Goal: Information Seeking & Learning: Find specific fact

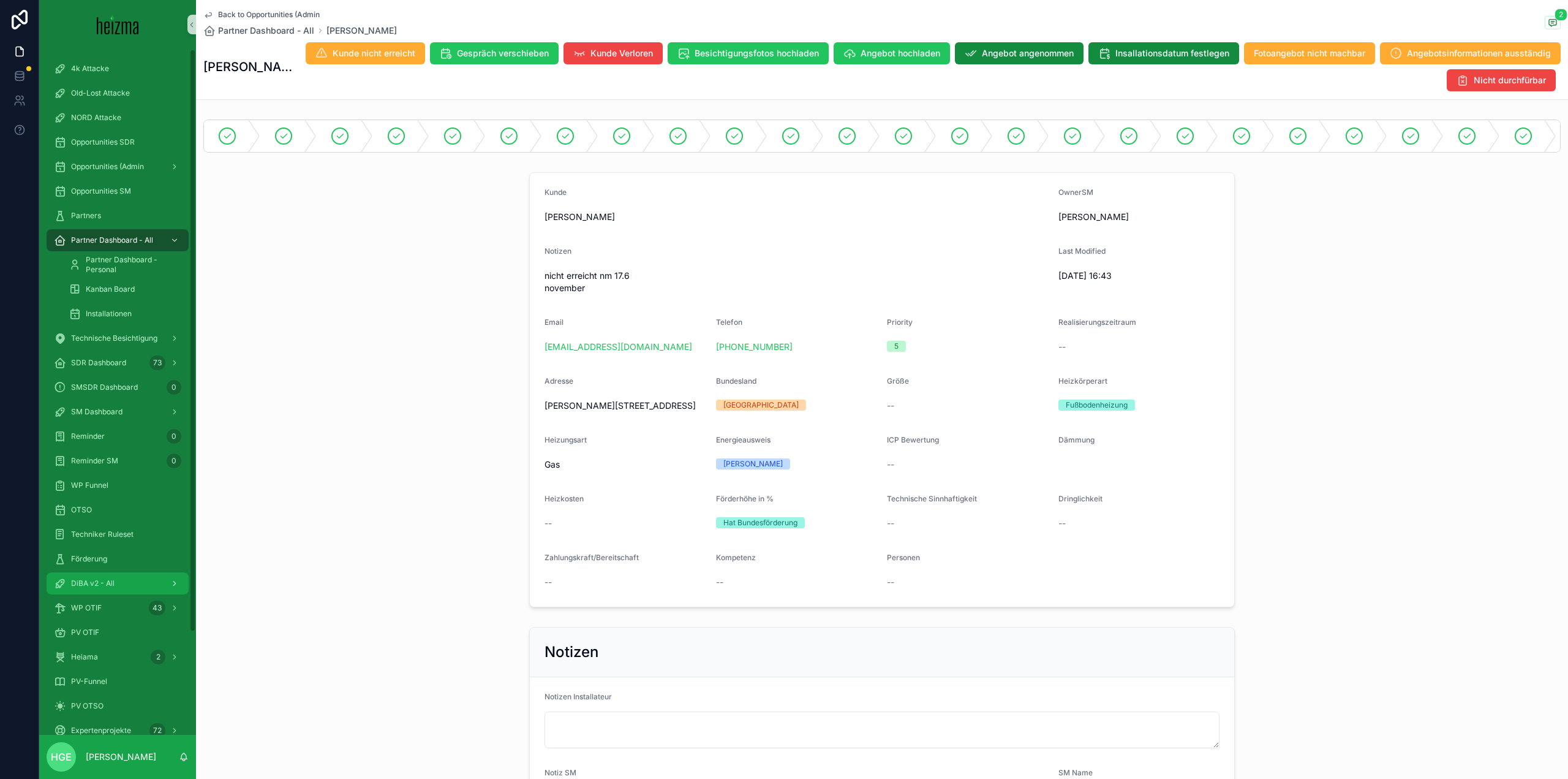
click at [89, 575] on div "DiBA v2 - All" at bounding box center [118, 584] width 127 height 20
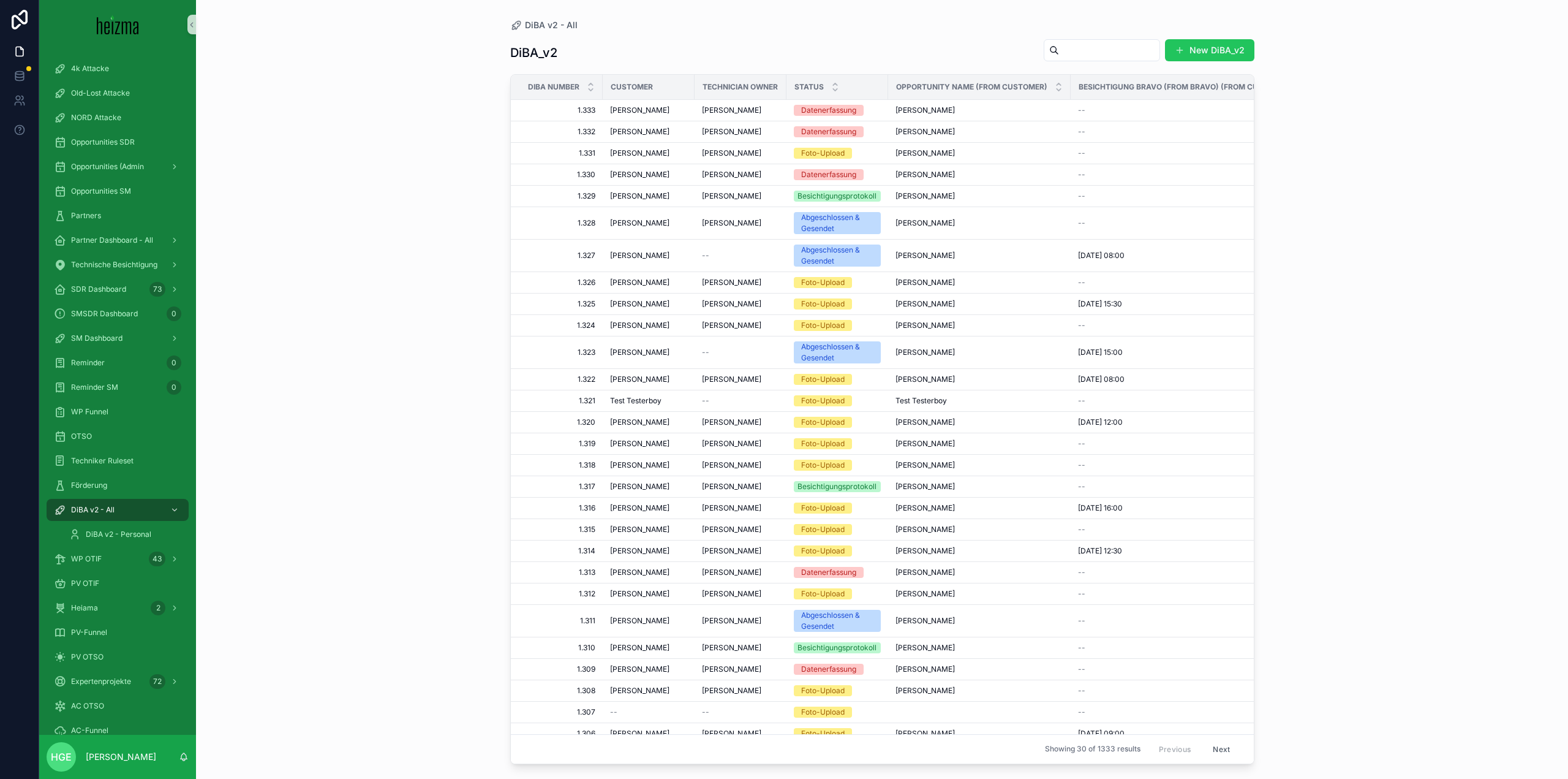
click at [1109, 50] on input "scrollable content" at bounding box center [1109, 50] width 100 height 17
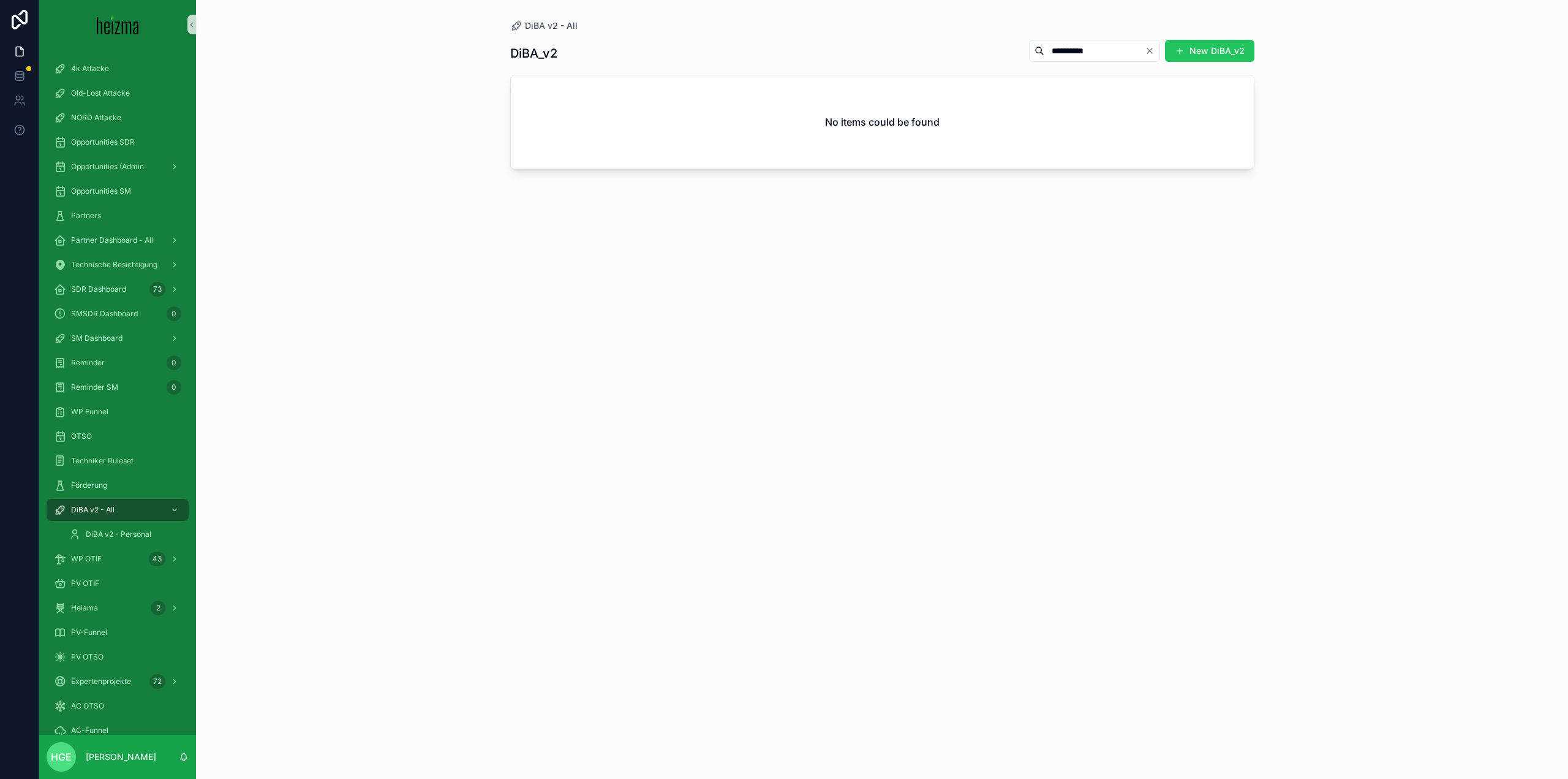
click at [1044, 47] on input "**********" at bounding box center [1094, 51] width 100 height 17
type input "**********"
drag, startPoint x: 118, startPoint y: 625, endPoint x: 159, endPoint y: 614, distance: 42.4
click at [118, 625] on div "PV-Funnel" at bounding box center [118, 633] width 127 height 20
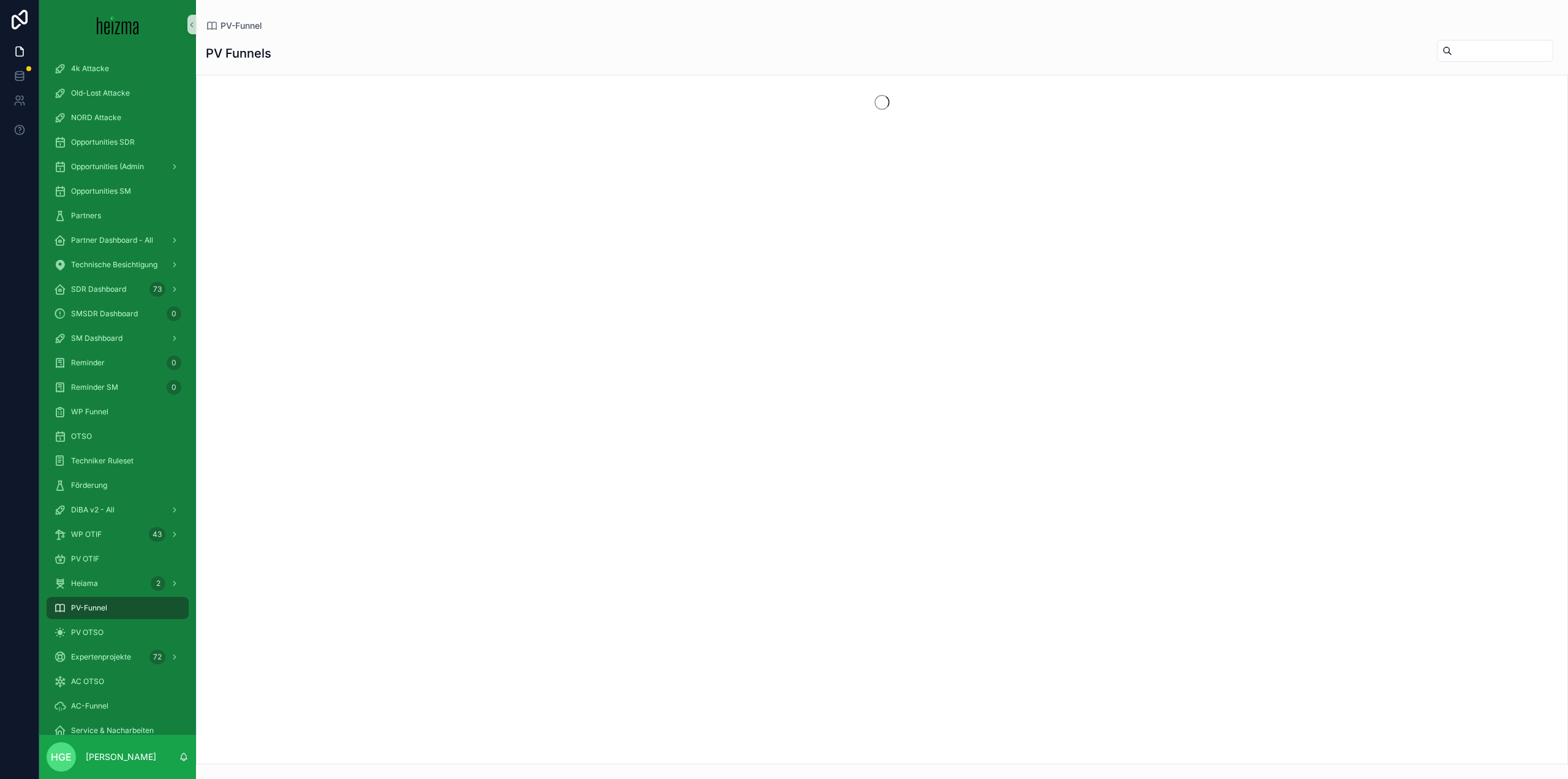
click at [1452, 56] on input "scrollable content" at bounding box center [1502, 51] width 100 height 17
type input "*"
drag, startPoint x: 1452, startPoint y: 53, endPoint x: 1186, endPoint y: 1, distance: 271.0
click at [1370, 46] on div "PV Funnels ********" at bounding box center [882, 53] width 1352 height 29
type input "********"
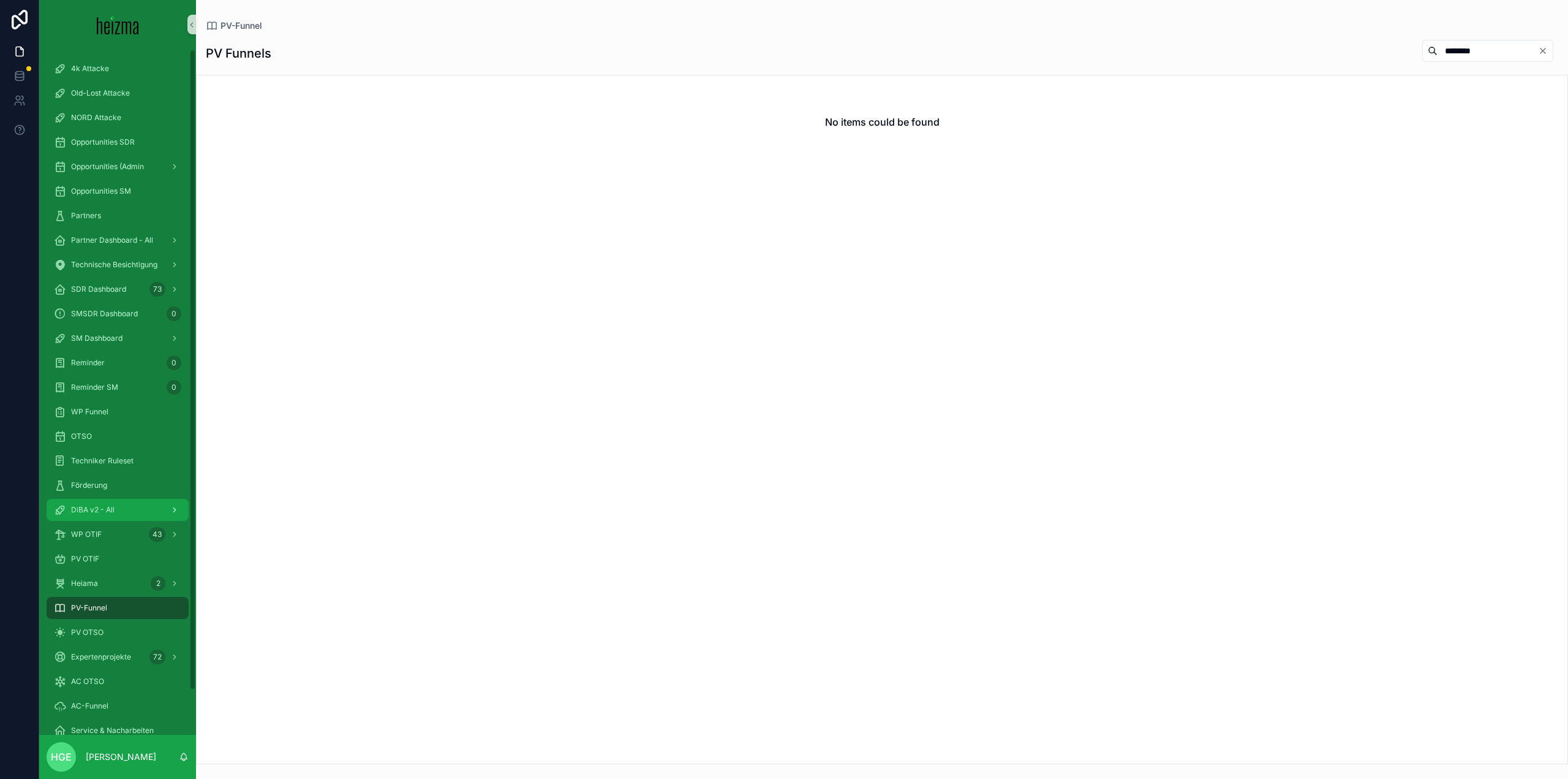
click at [94, 503] on div "DiBA v2 - All" at bounding box center [118, 510] width 127 height 20
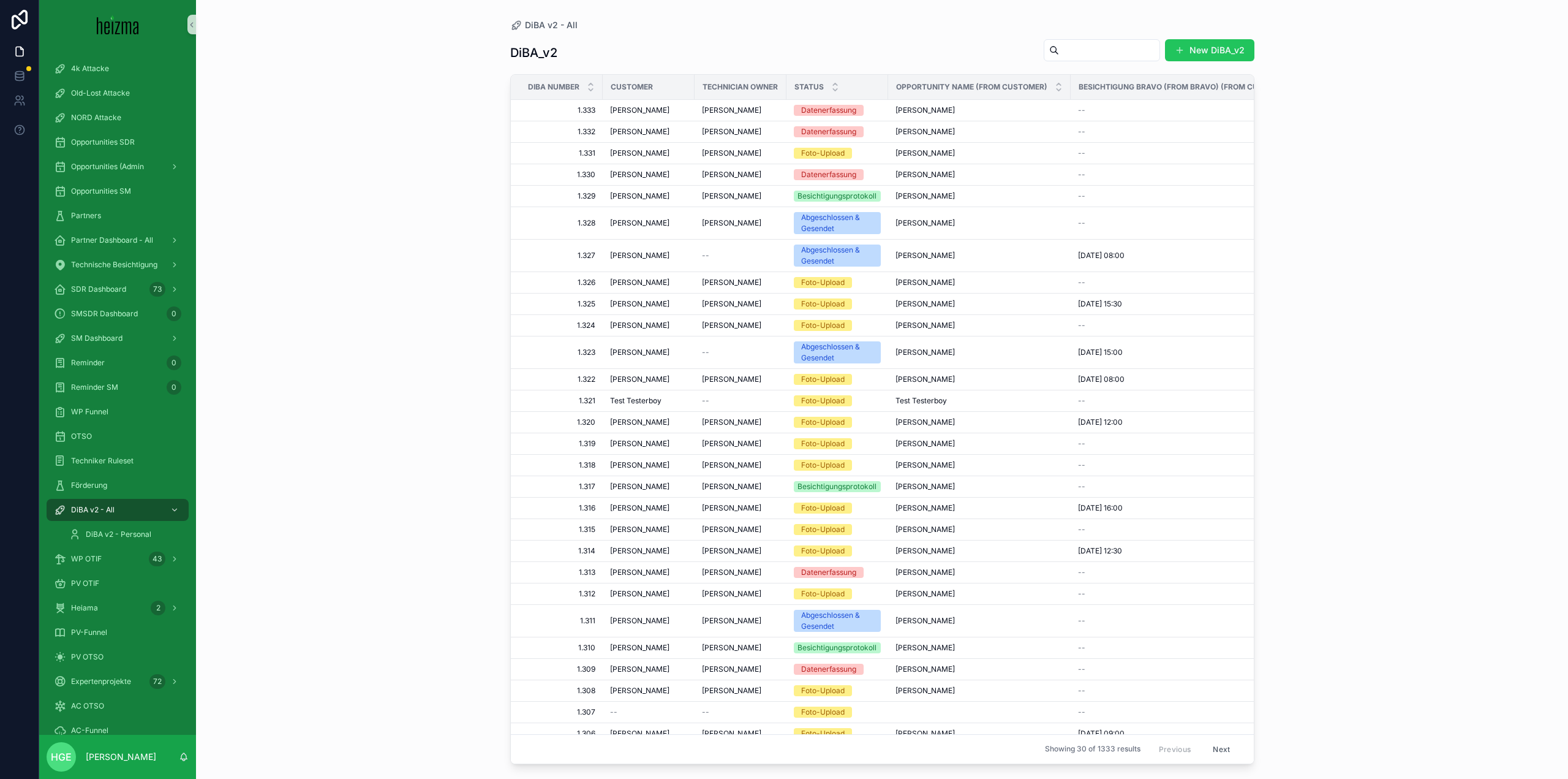
click at [1099, 56] on input "scrollable content" at bounding box center [1109, 50] width 100 height 17
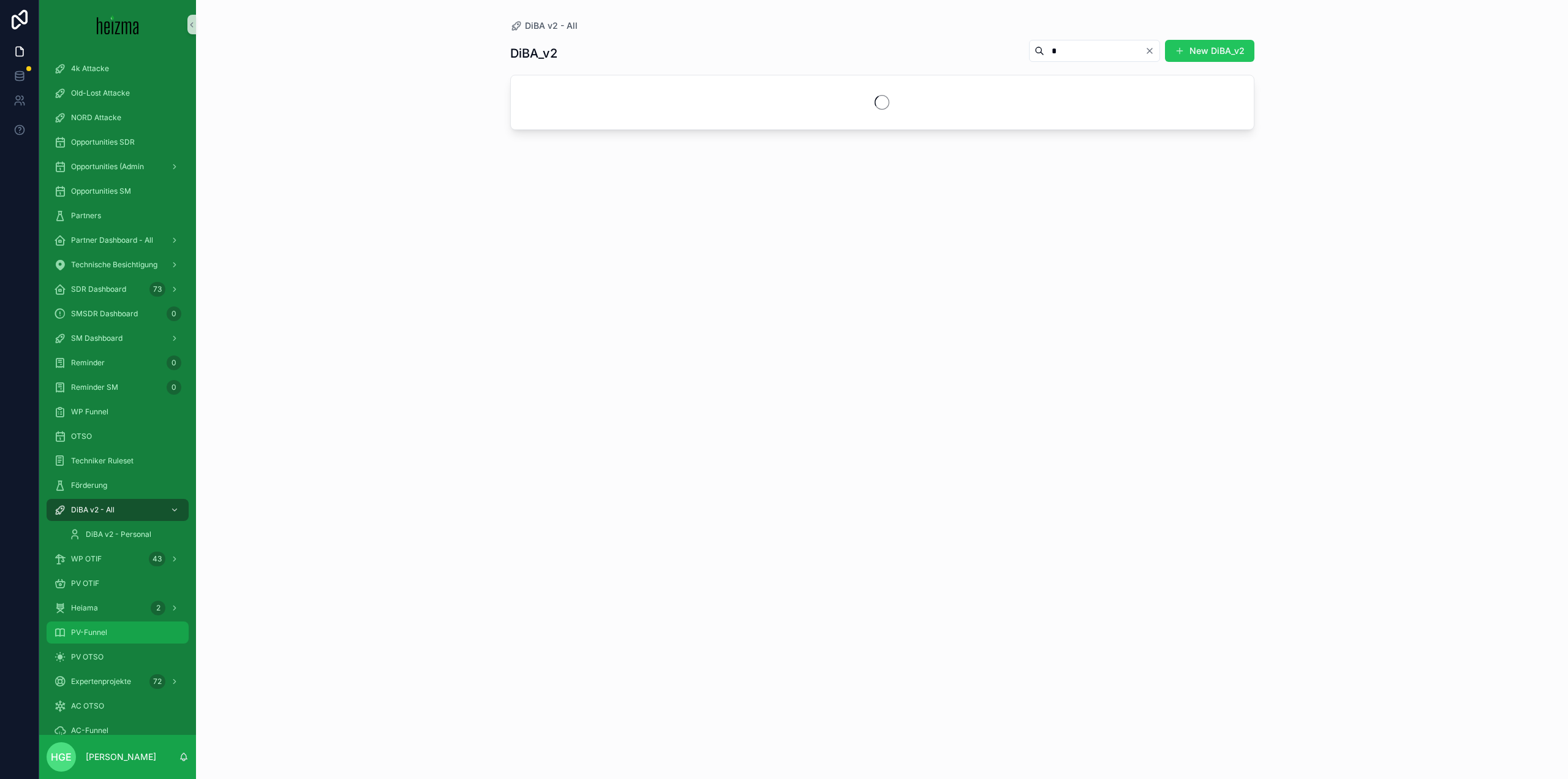
type input "*"
click at [131, 630] on div "PV-Funnel" at bounding box center [118, 633] width 127 height 20
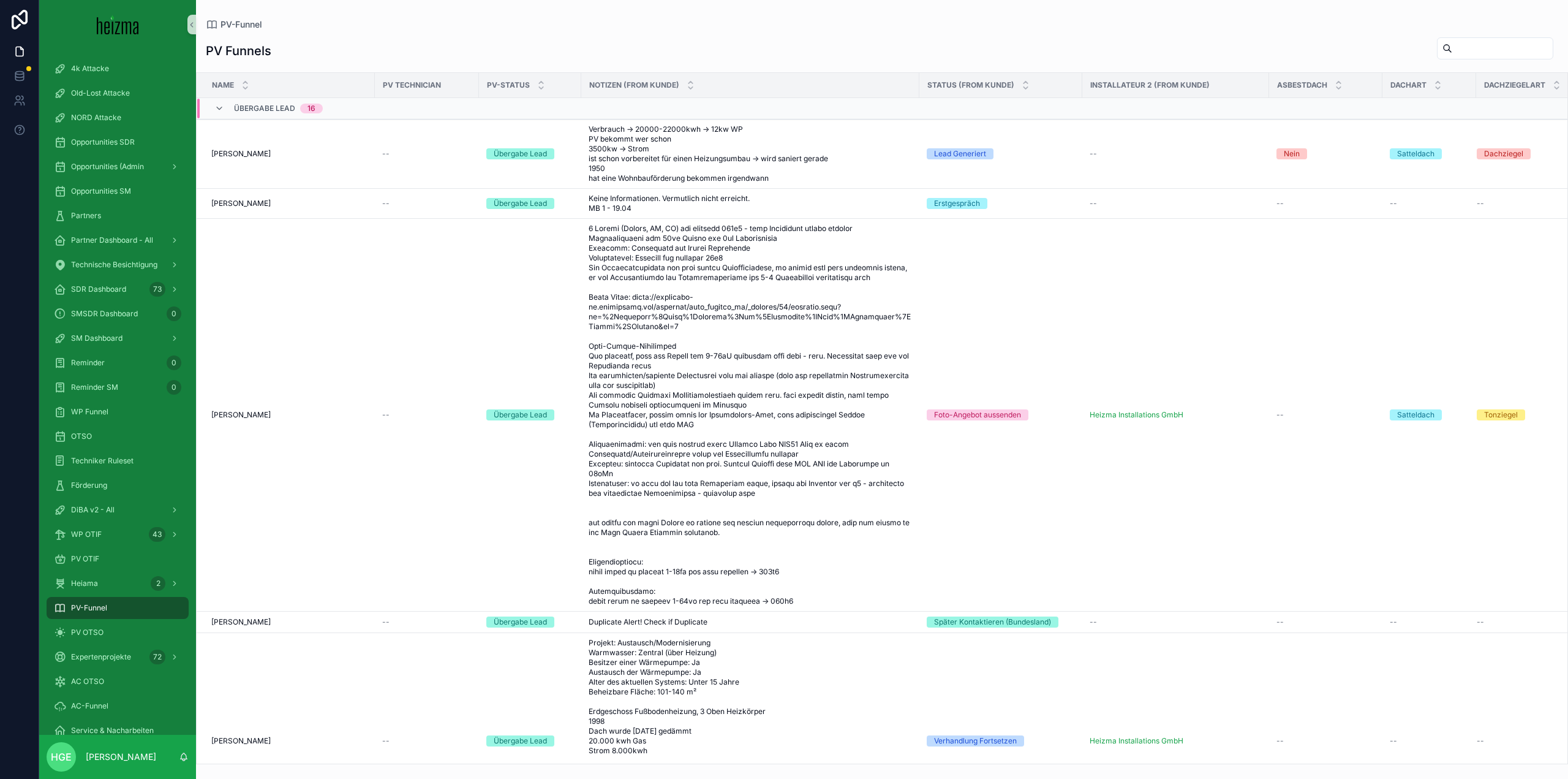
click at [1488, 52] on input "scrollable content" at bounding box center [1502, 48] width 100 height 17
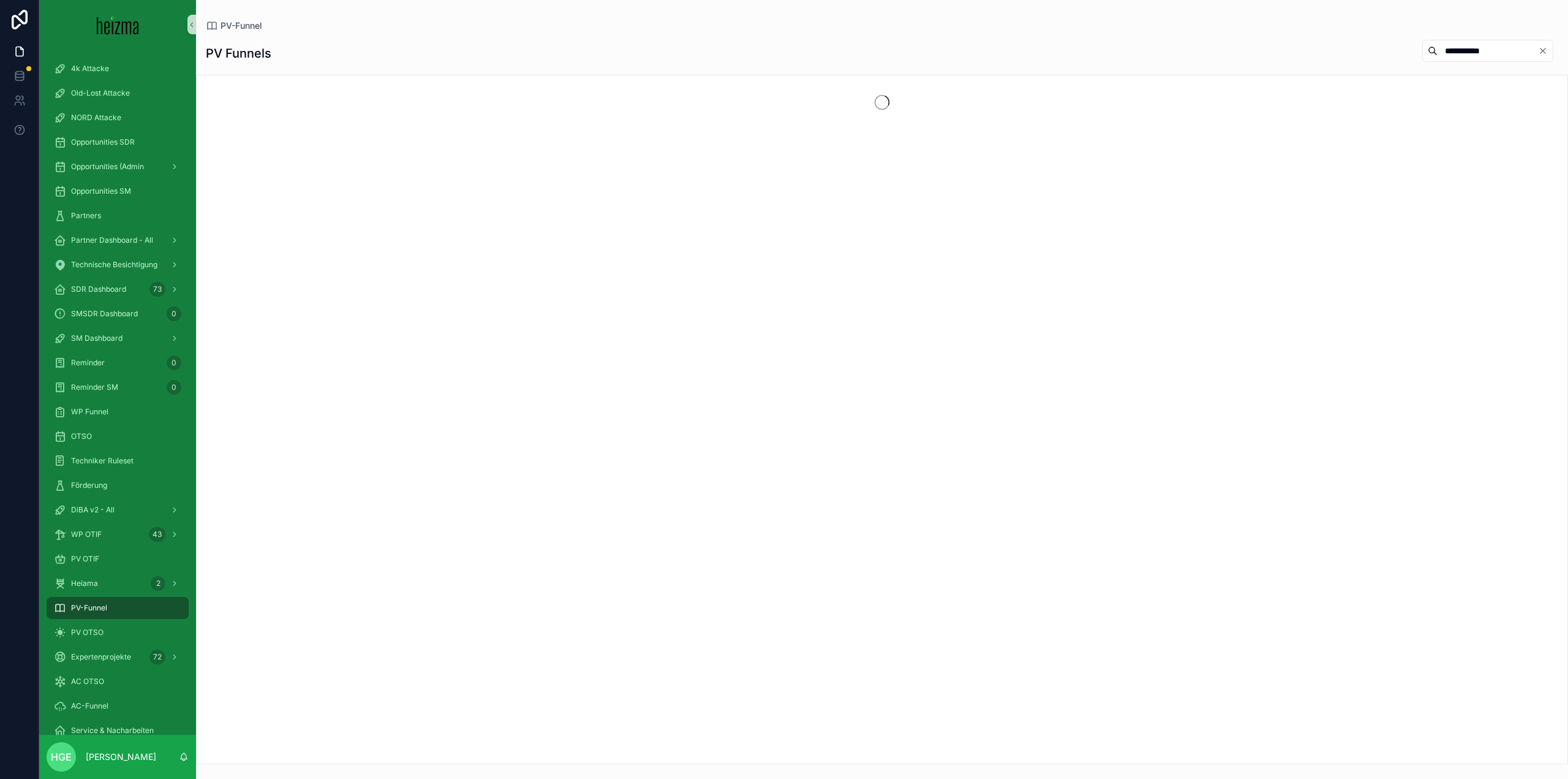
type input "**********"
click at [124, 438] on div "OTSO" at bounding box center [118, 436] width 127 height 20
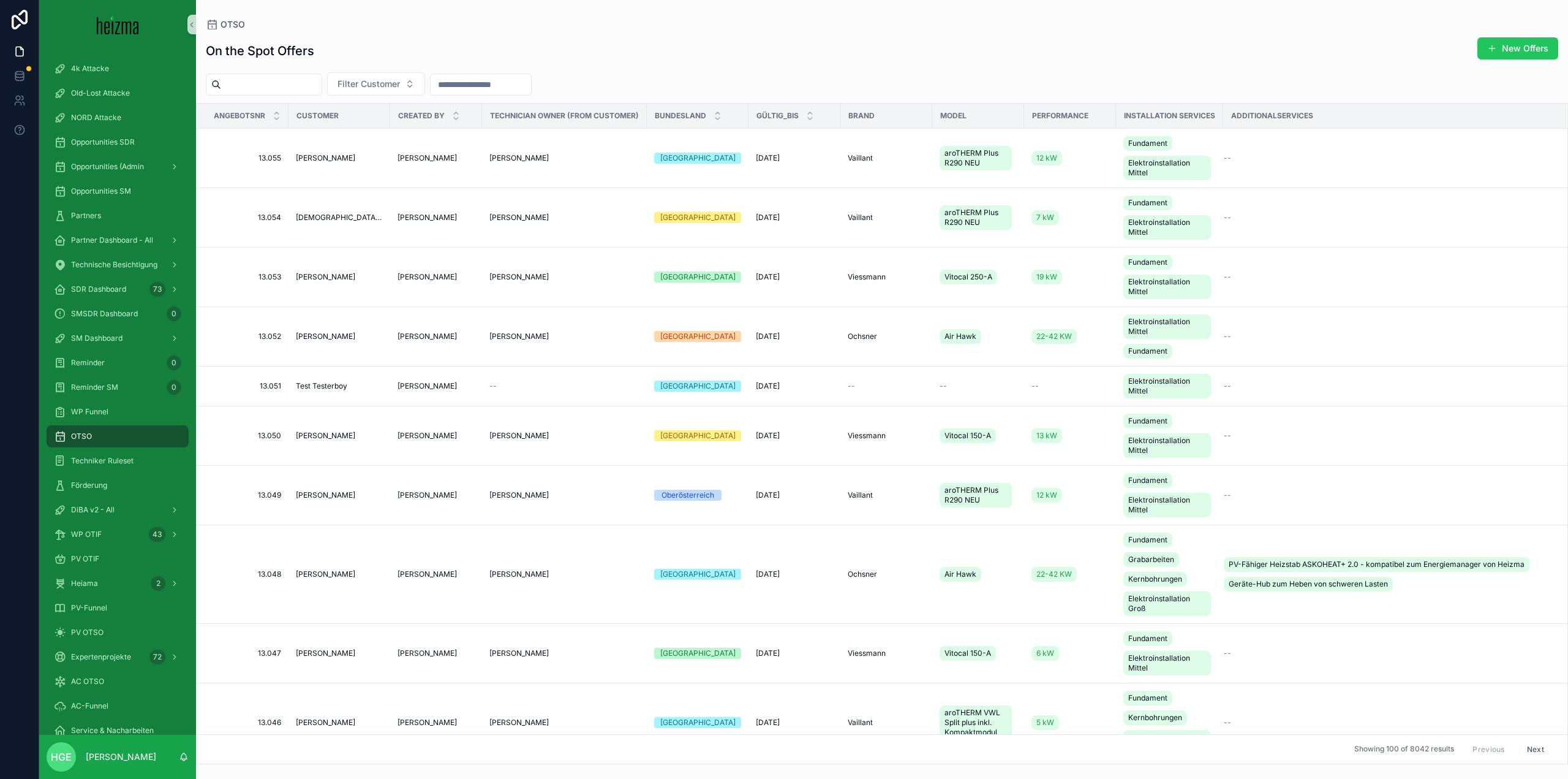
click at [297, 88] on input "scrollable content" at bounding box center [271, 84] width 100 height 17
click at [90, 627] on span "PV OTSO" at bounding box center [87, 632] width 32 height 10
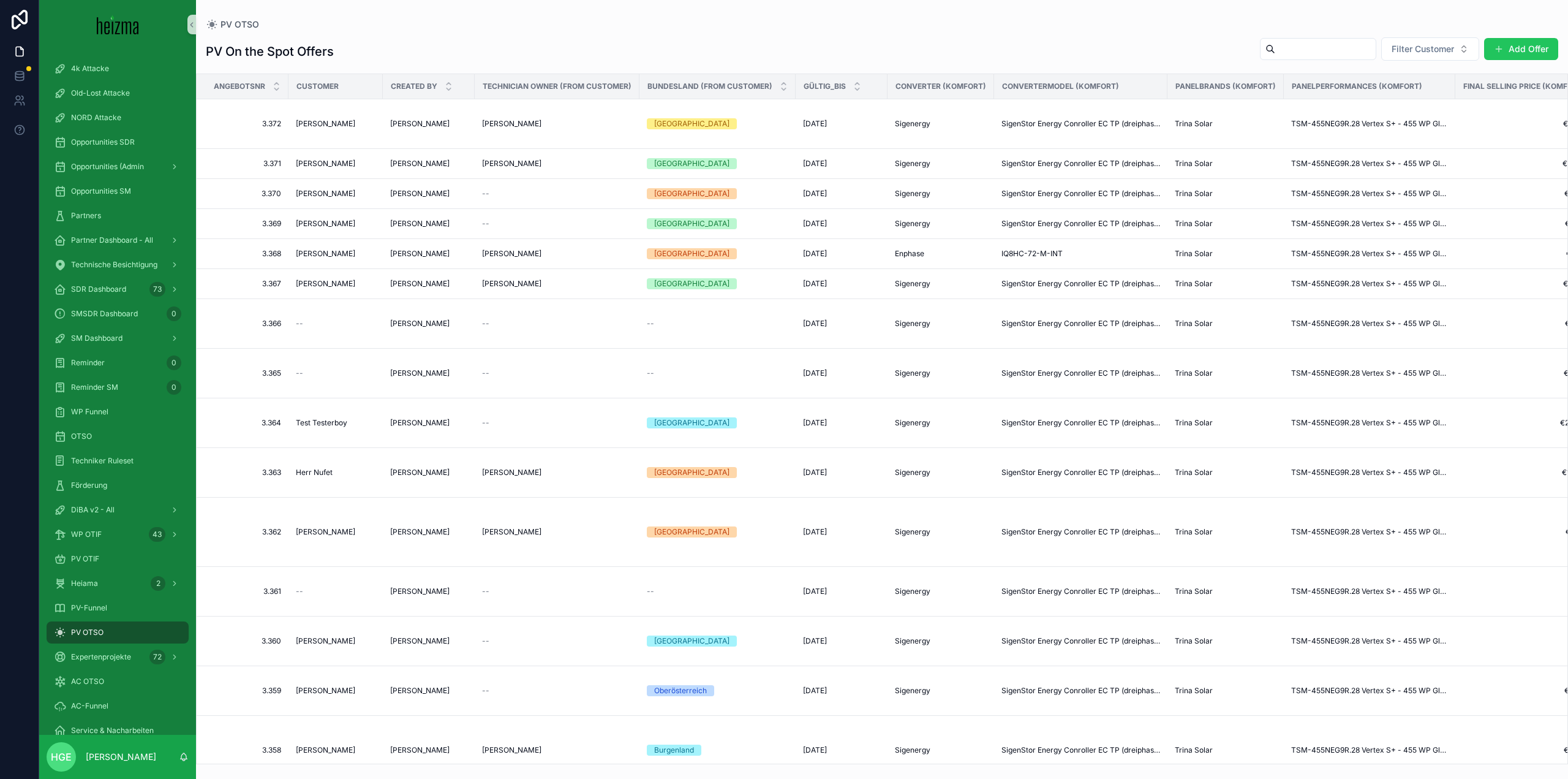
click at [1297, 49] on input "scrollable content" at bounding box center [1325, 48] width 100 height 17
click at [1423, 40] on button "Filter Customer" at bounding box center [1430, 49] width 98 height 23
type input "**********"
click at [1419, 96] on span "[PERSON_NAME]" at bounding box center [1397, 98] width 70 height 12
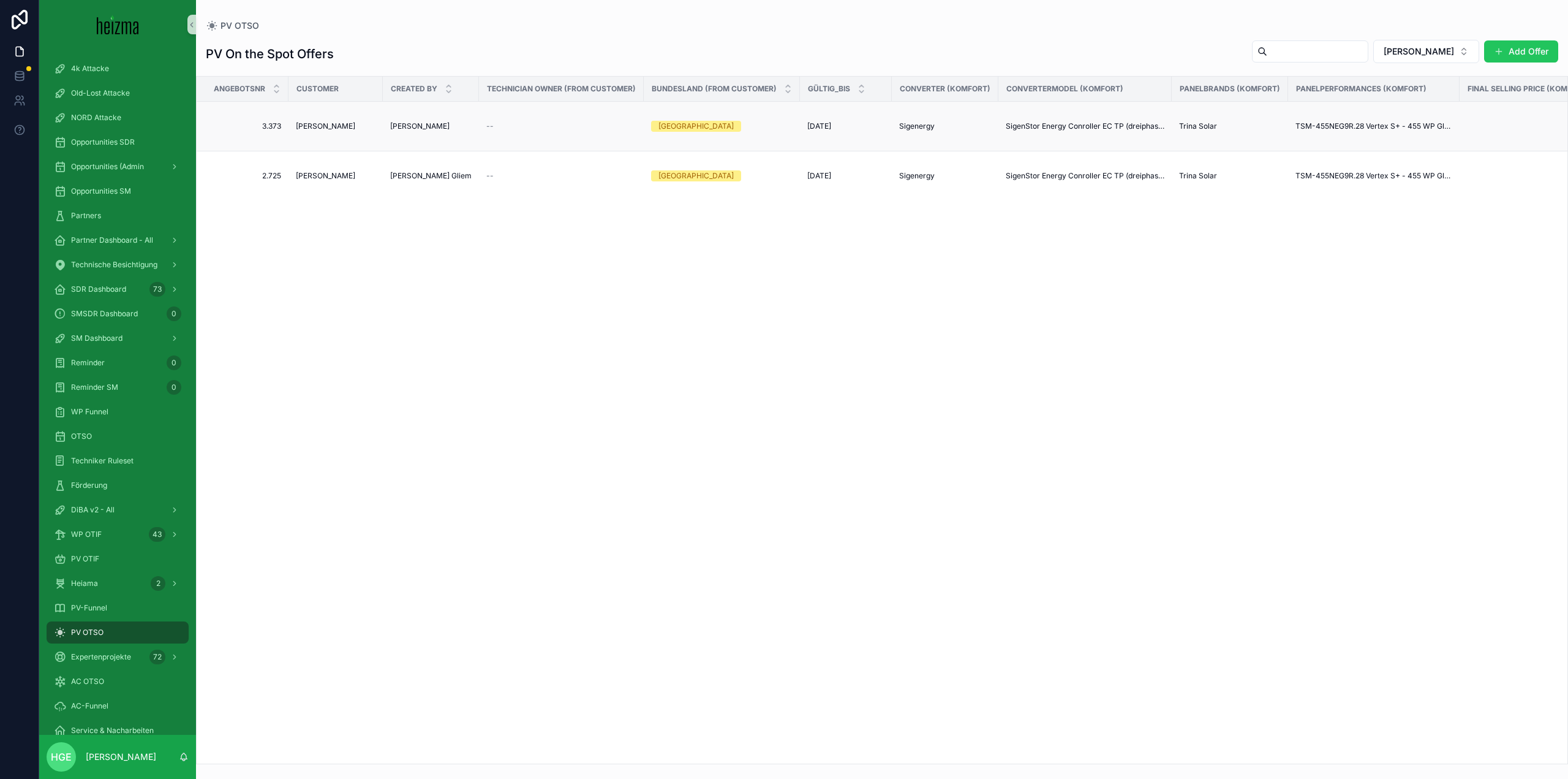
click at [338, 123] on span "[PERSON_NAME]" at bounding box center [325, 126] width 59 height 10
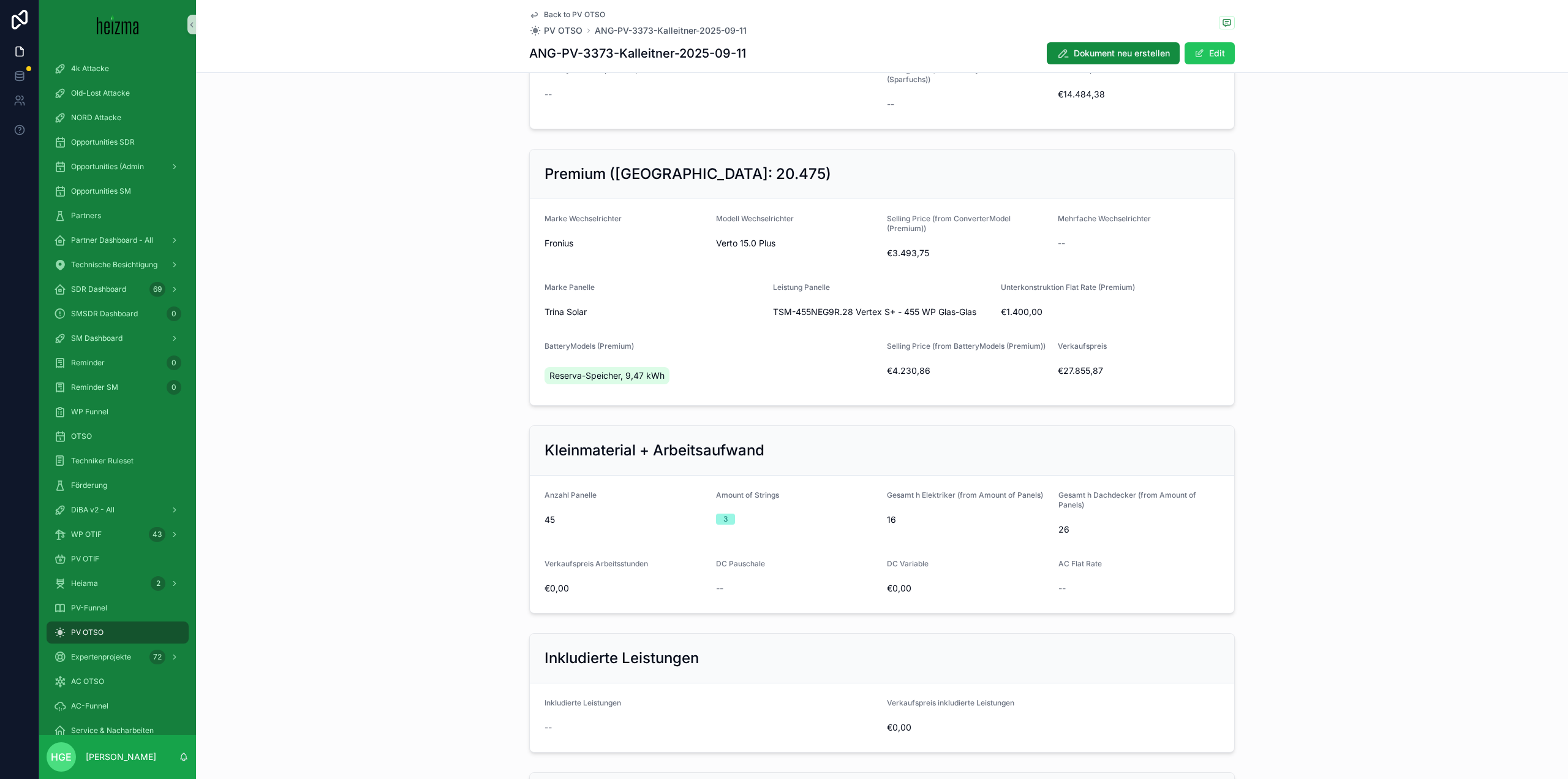
scroll to position [851, 0]
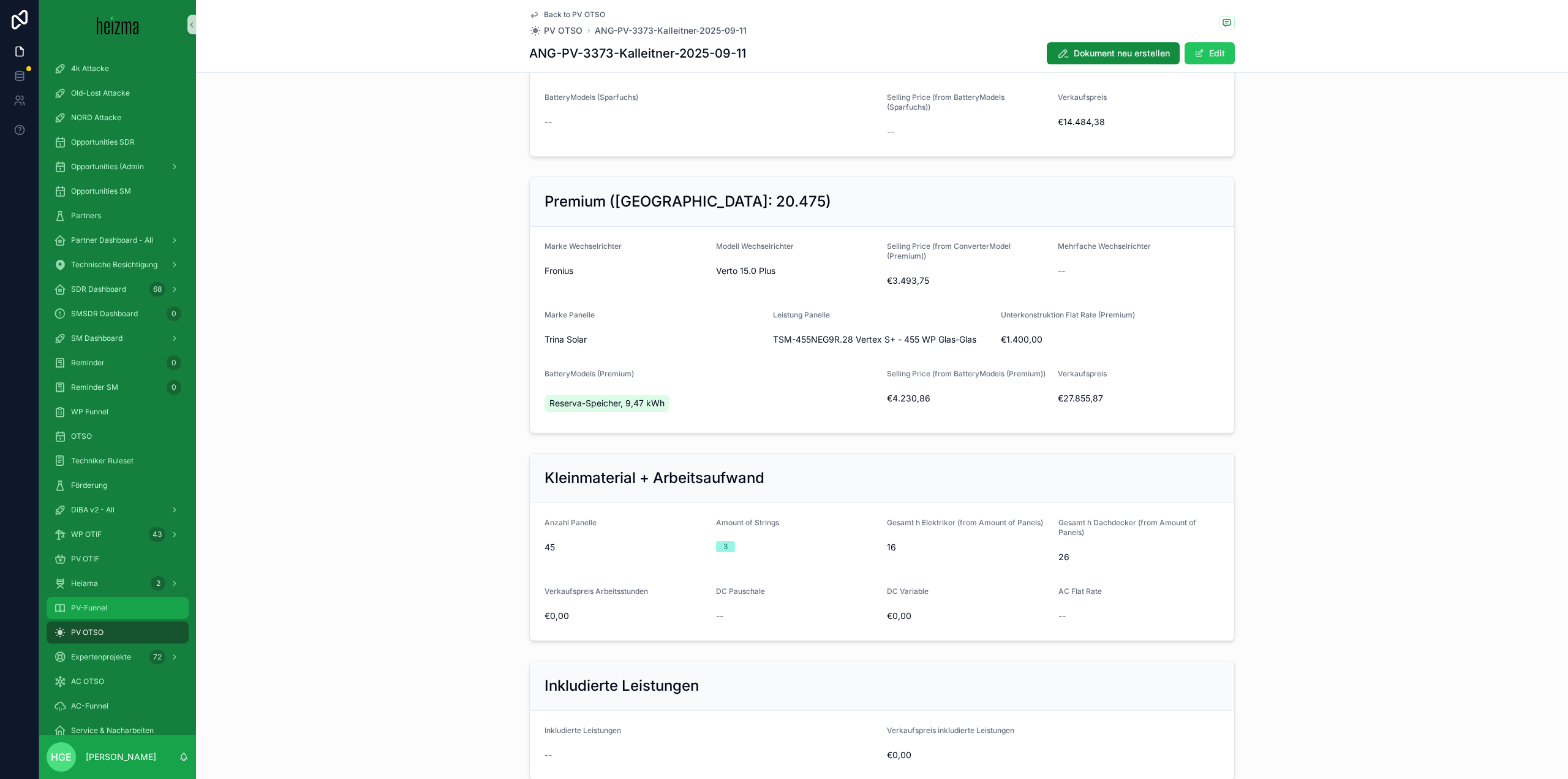
click at [108, 607] on div "PV-Funnel" at bounding box center [118, 608] width 127 height 20
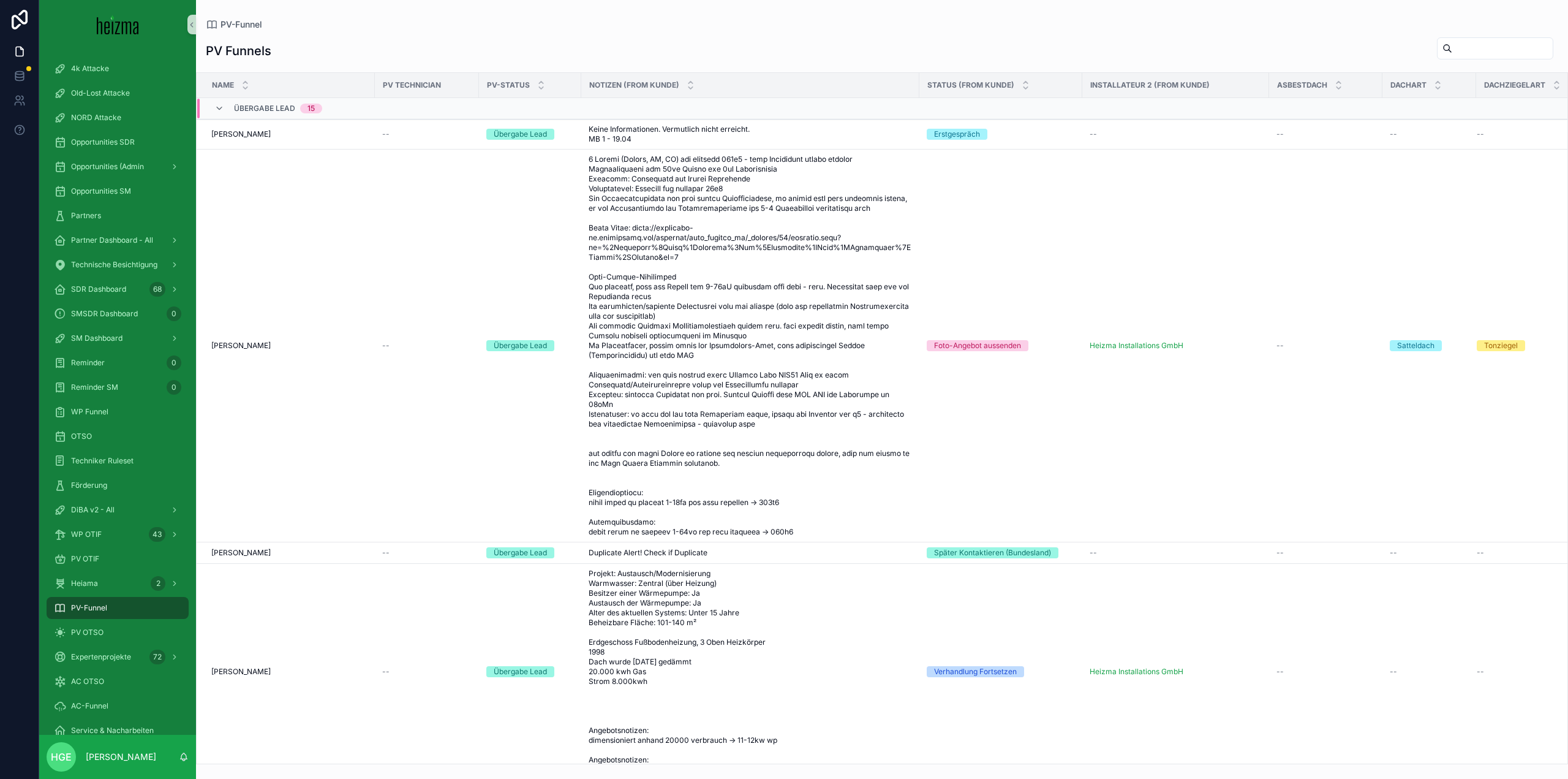
click at [1453, 51] on input "scrollable content" at bounding box center [1502, 48] width 100 height 17
type input "********"
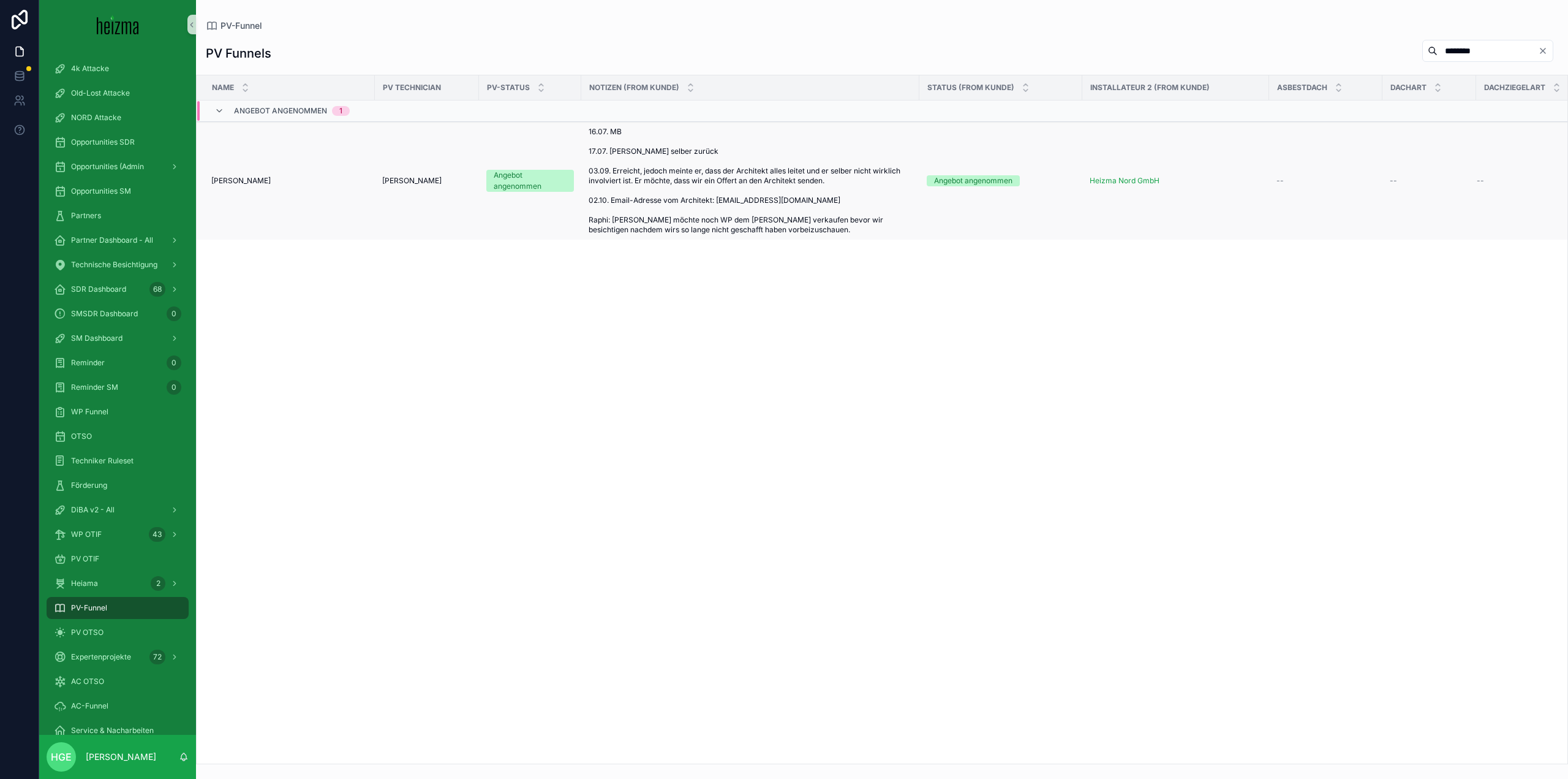
click at [238, 179] on span "[PERSON_NAME]" at bounding box center [241, 180] width 59 height 10
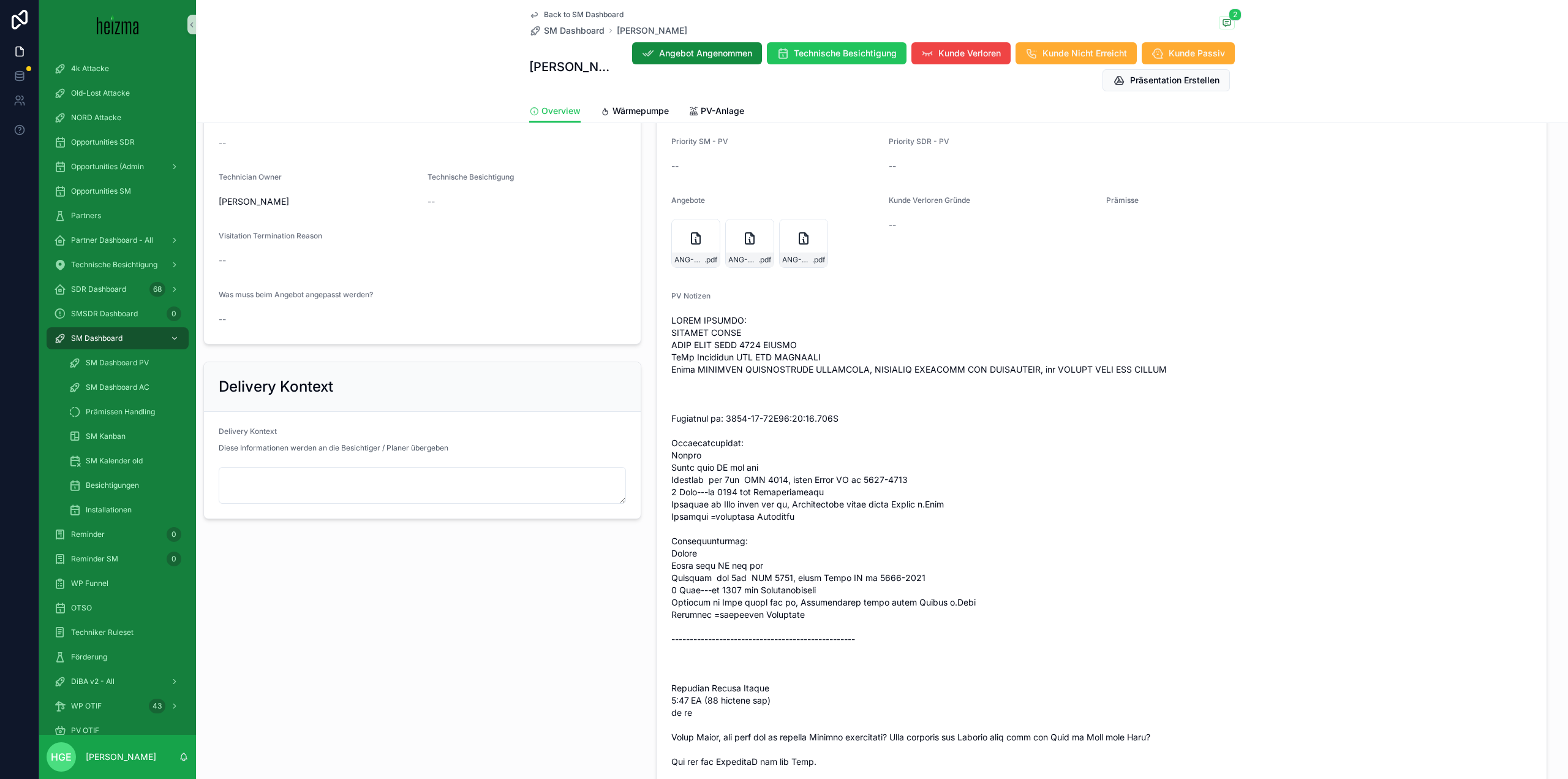
scroll to position [920, 0]
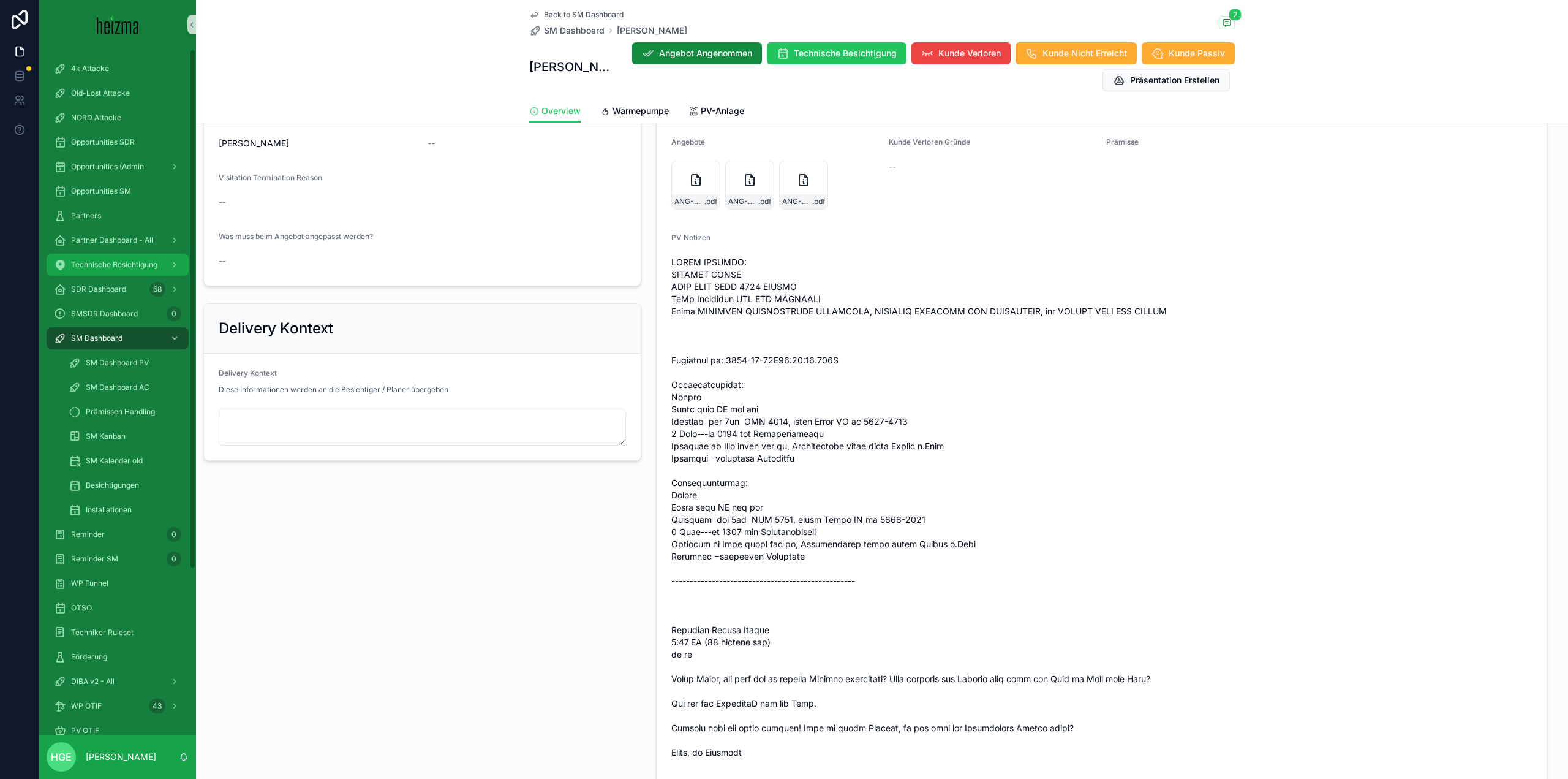
drag, startPoint x: 101, startPoint y: 258, endPoint x: 195, endPoint y: 247, distance: 94.6
click at [101, 258] on div "Technische Besichtigung" at bounding box center [118, 264] width 127 height 20
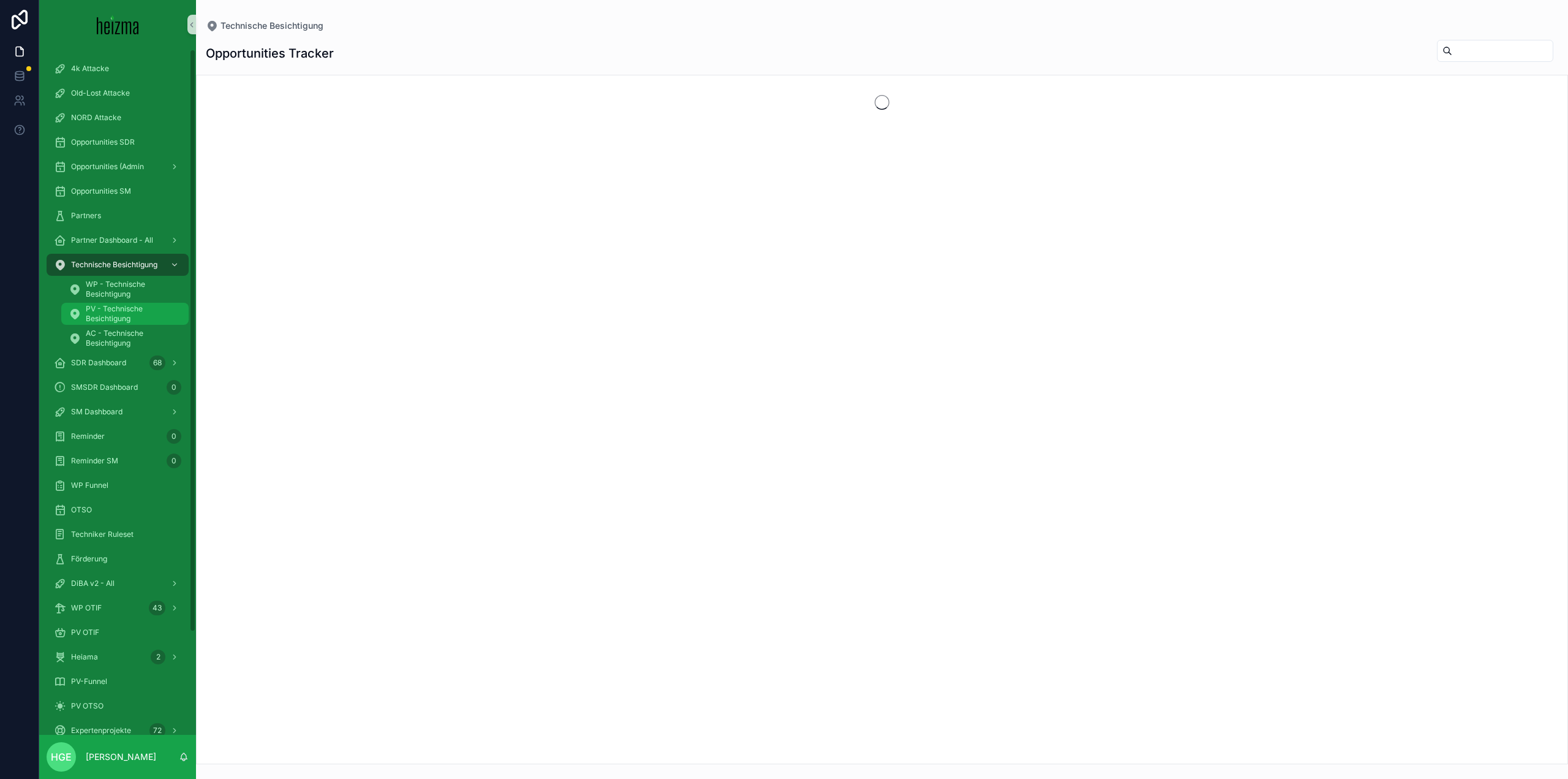
click at [138, 313] on span "PV - Technische Besichtigung" at bounding box center [131, 313] width 91 height 20
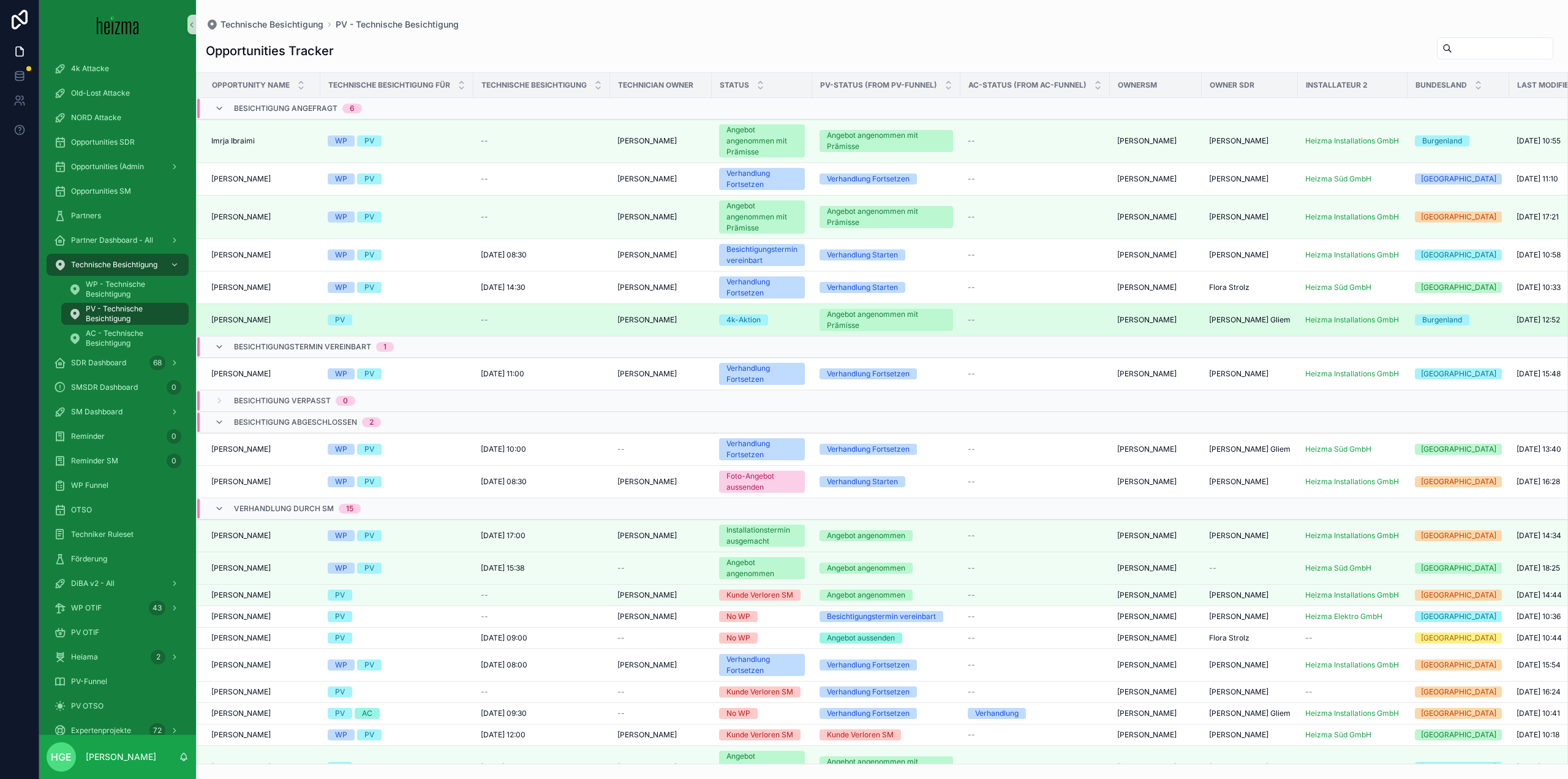
click at [267, 318] on span "[PERSON_NAME]" at bounding box center [241, 319] width 59 height 10
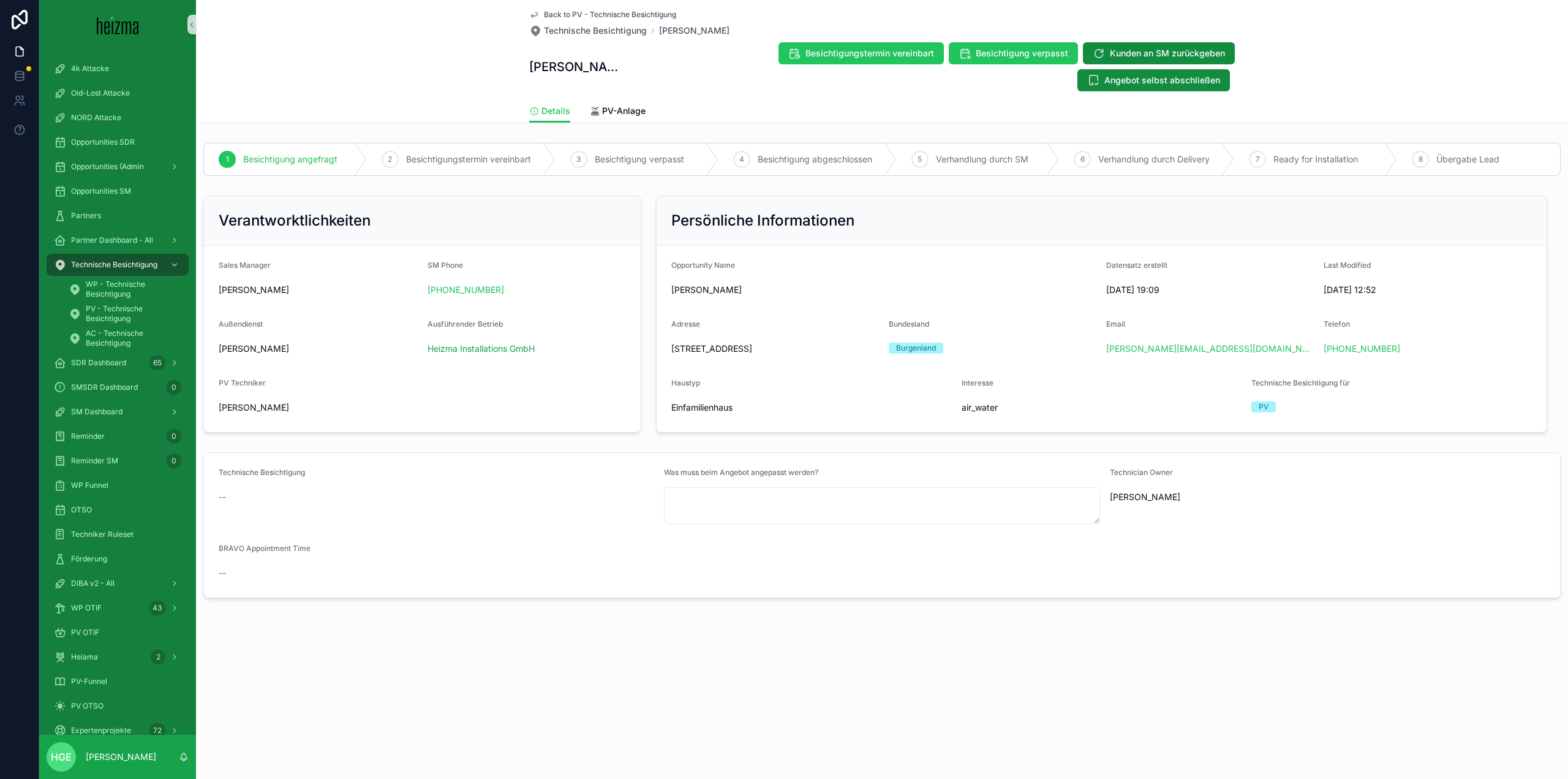
click at [799, 348] on span "Gartengasse 28, 7053 Hornstein, Österreich" at bounding box center [776, 348] width 208 height 12
drag, startPoint x: 800, startPoint y: 346, endPoint x: 708, endPoint y: 356, distance: 92.5
click at [708, 356] on div "Gartengasse 28, 7053 Hornstein, Österreich" at bounding box center [776, 348] width 208 height 20
click at [729, 351] on span "Gartengasse 28, 7053 Hornstein, Österreich" at bounding box center [776, 348] width 208 height 12
drag, startPoint x: 802, startPoint y: 346, endPoint x: 671, endPoint y: 357, distance: 131.5
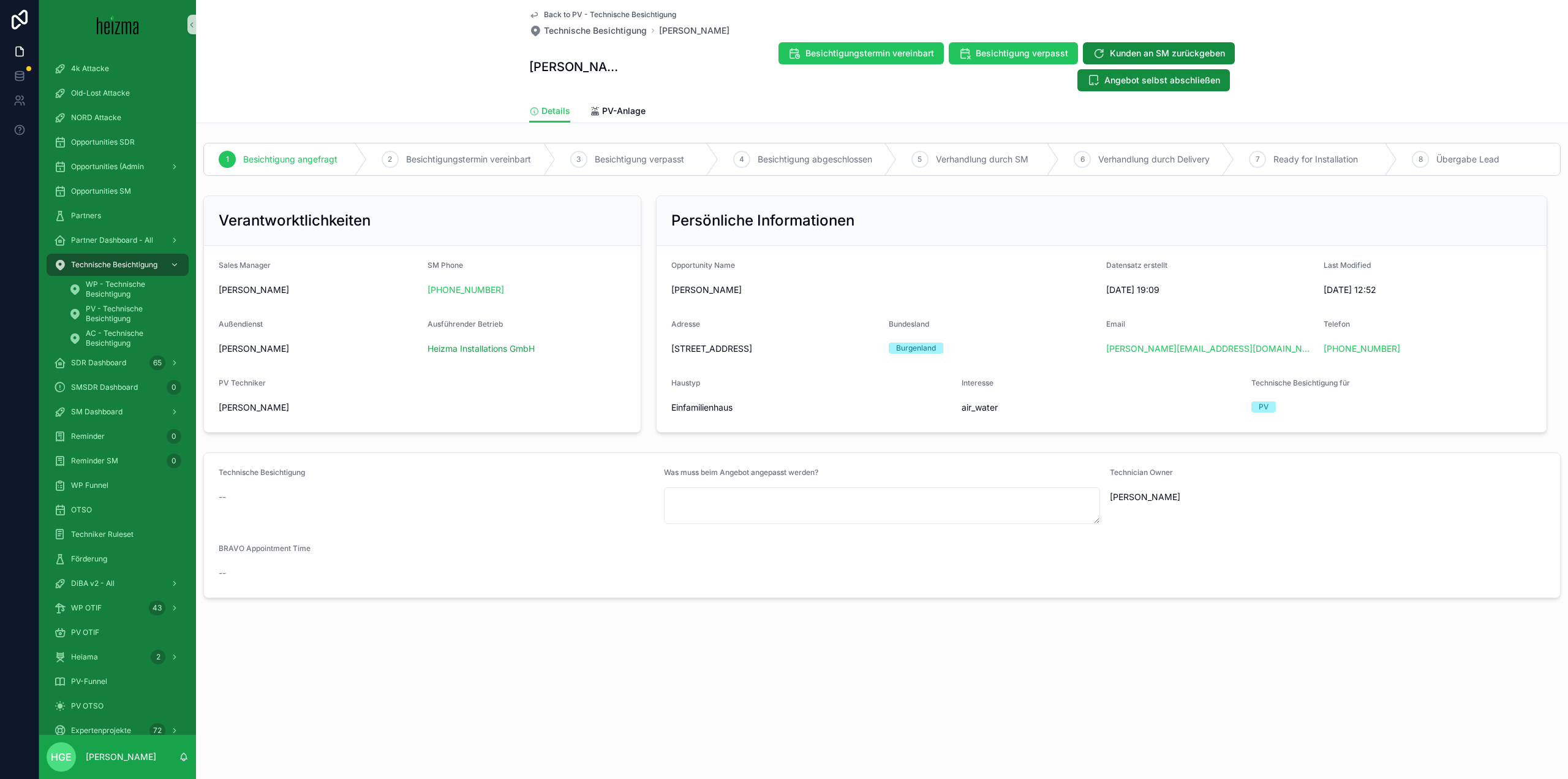
click at [670, 356] on form "Opportunity Name Manfred Suchanek Datensatz erstellt 5.4.2025 19:09 Last Modifi…" at bounding box center [1101, 339] width 890 height 186
copy span "Gartengasse 28, 7053 Hornstein"
